Goal: Find specific page/section: Find specific page/section

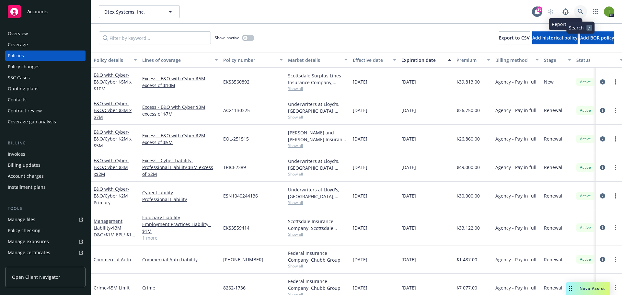
click at [578, 11] on icon at bounding box center [580, 12] width 6 height 6
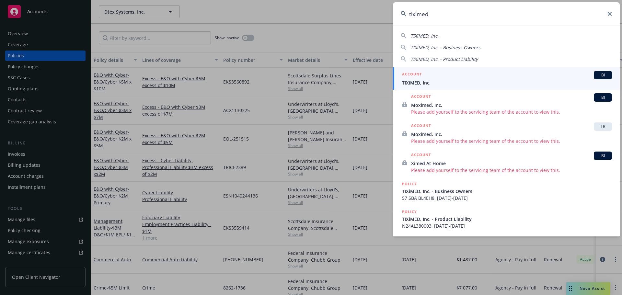
type input "tiximed"
click at [465, 81] on span "TIXiMED, Inc." at bounding box center [507, 82] width 210 height 7
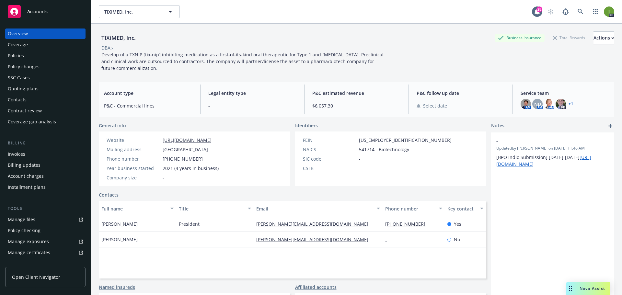
click at [14, 54] on div "Policies" at bounding box center [16, 56] width 16 height 10
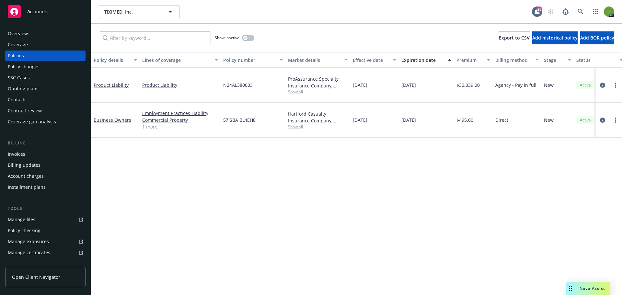
click at [17, 32] on div "Overview" at bounding box center [18, 33] width 20 height 10
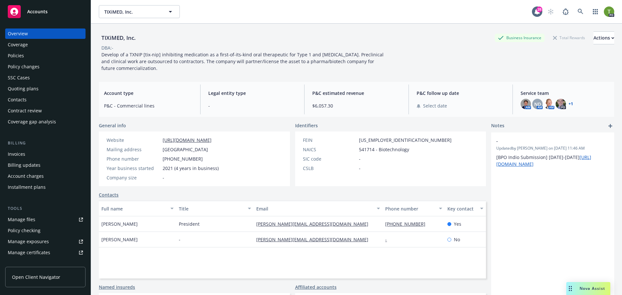
click at [568, 104] on link "+ 1" at bounding box center [570, 104] width 5 height 4
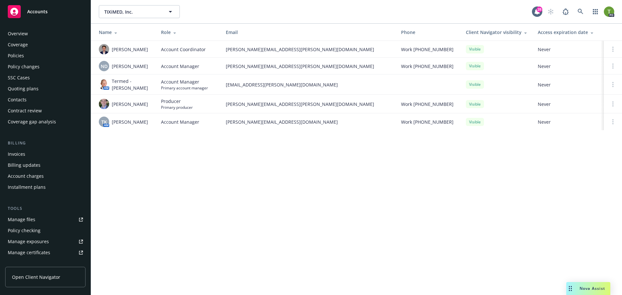
click at [25, 54] on div "Policies" at bounding box center [45, 56] width 75 height 10
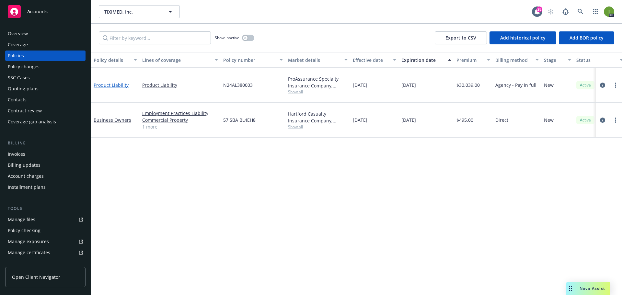
click at [121, 82] on link "Product Liability" at bounding box center [111, 85] width 35 height 6
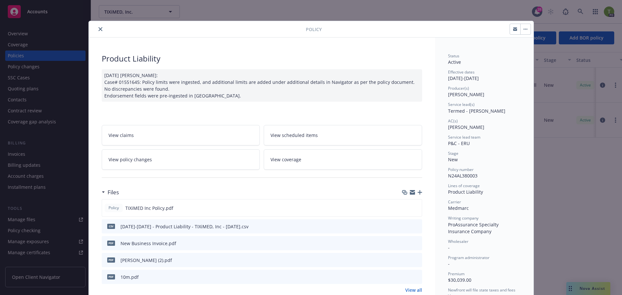
click at [98, 29] on icon "close" at bounding box center [100, 29] width 4 height 4
